Goal: Task Accomplishment & Management: Manage account settings

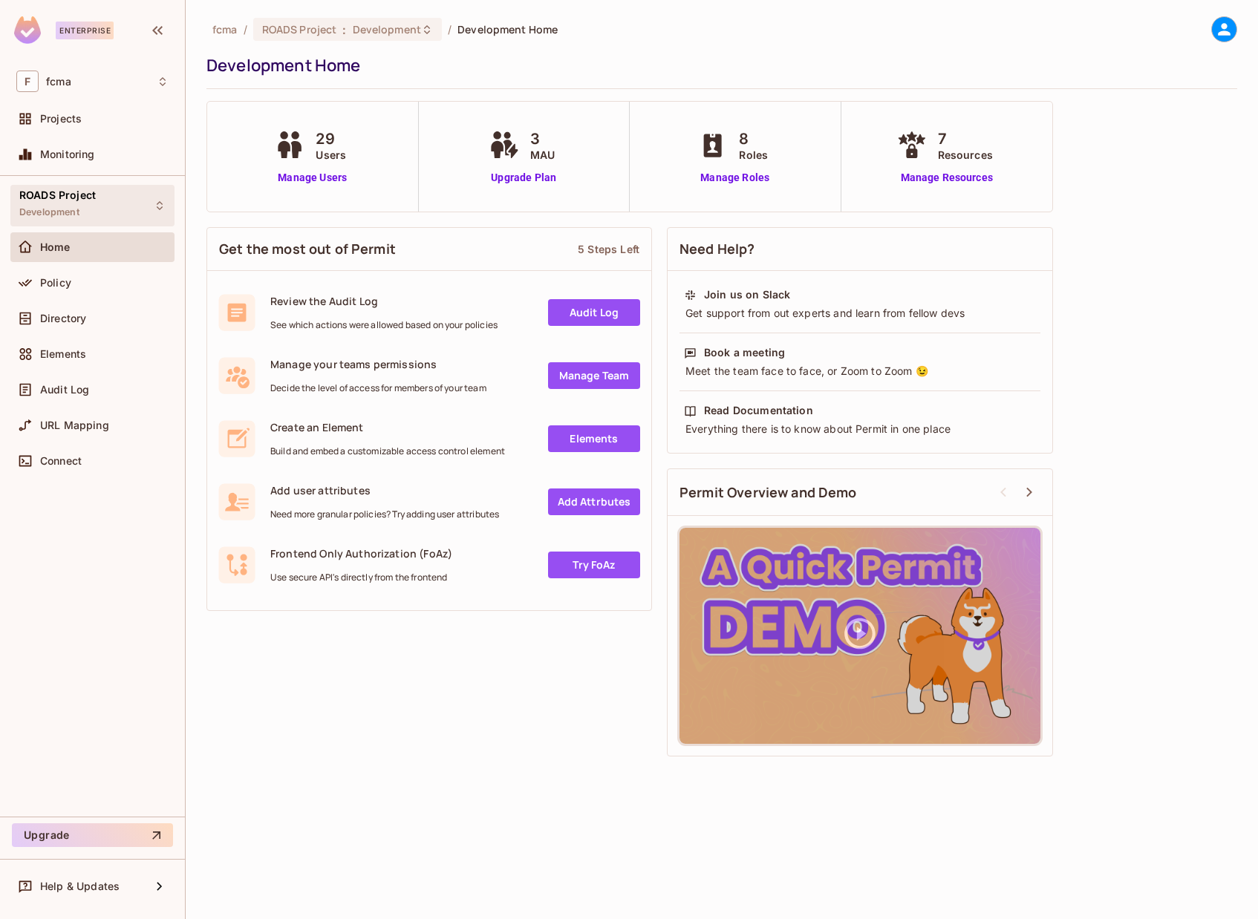
click at [62, 209] on span "Development" at bounding box center [49, 212] width 60 height 12
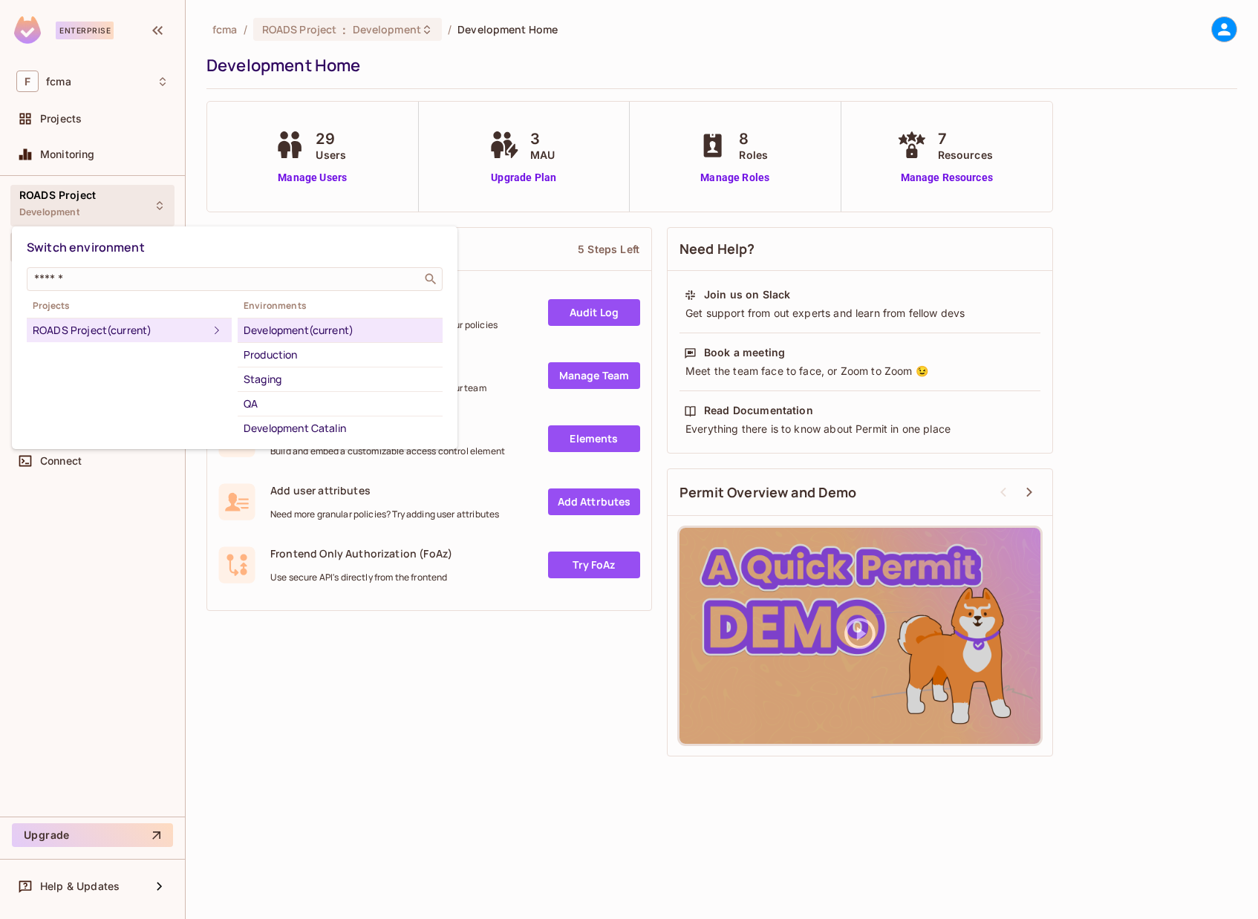
click at [324, 330] on div "Development (current)" at bounding box center [340, 330] width 193 height 18
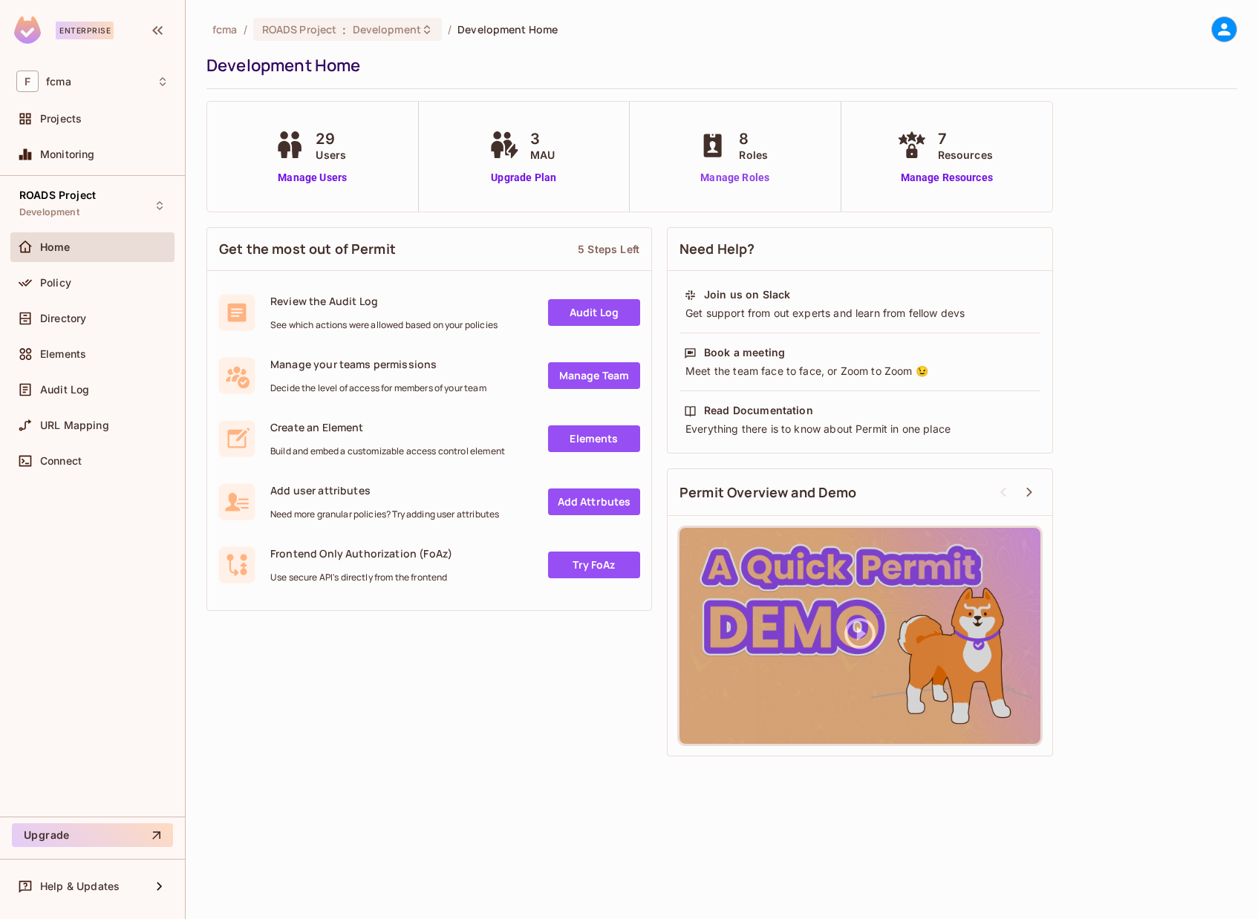
click at [728, 175] on link "Manage Roles" at bounding box center [734, 178] width 81 height 16
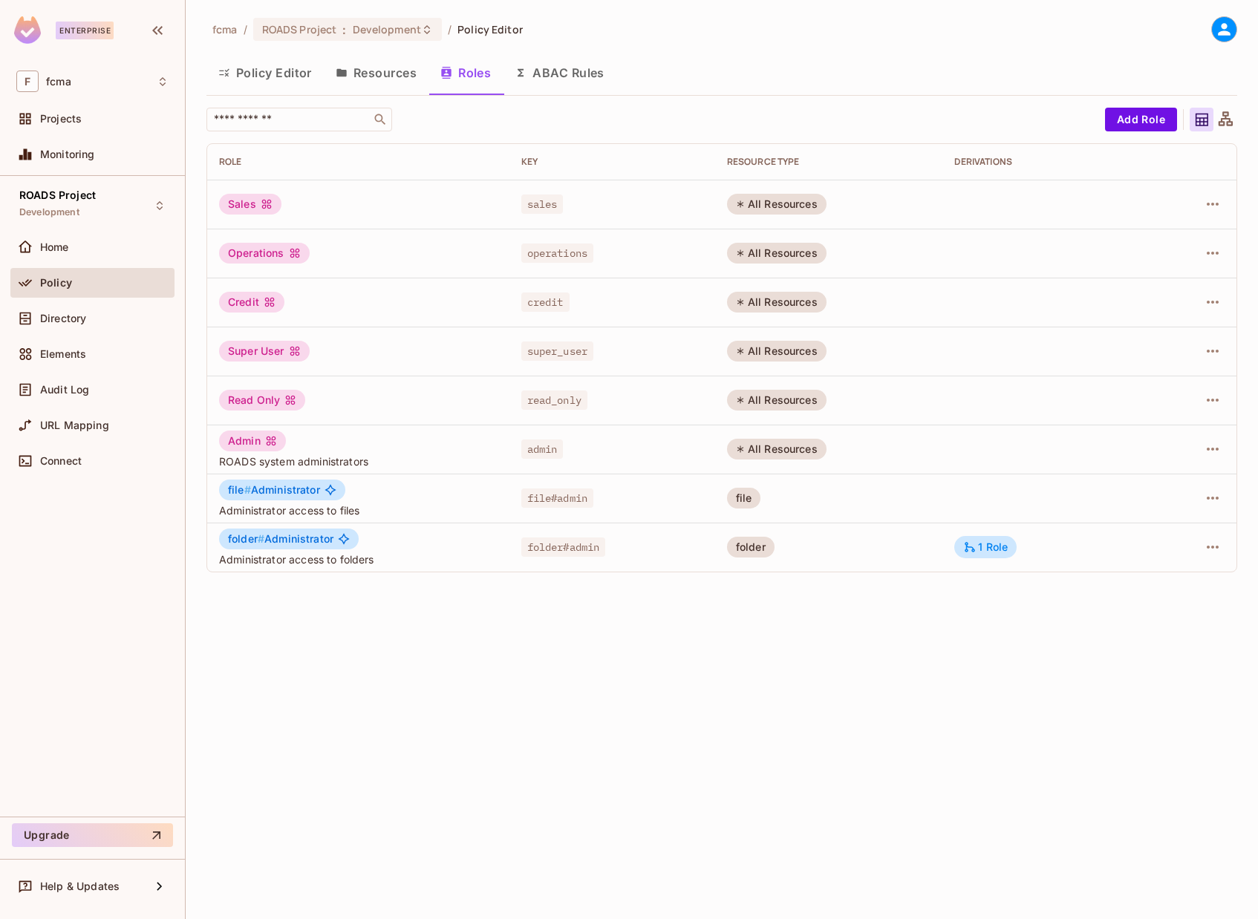
click at [643, 748] on div "fcma / ROADS Project : Development / Policy Editor Policy Editor Resources Role…" at bounding box center [722, 459] width 1072 height 919
drag, startPoint x: 633, startPoint y: 783, endPoint x: 617, endPoint y: 781, distance: 16.4
click at [633, 783] on div "fcma / ROADS Project : Development / Policy Editor Policy Editor Resources Role…" at bounding box center [722, 459] width 1072 height 919
